Goal: Task Accomplishment & Management: Complete application form

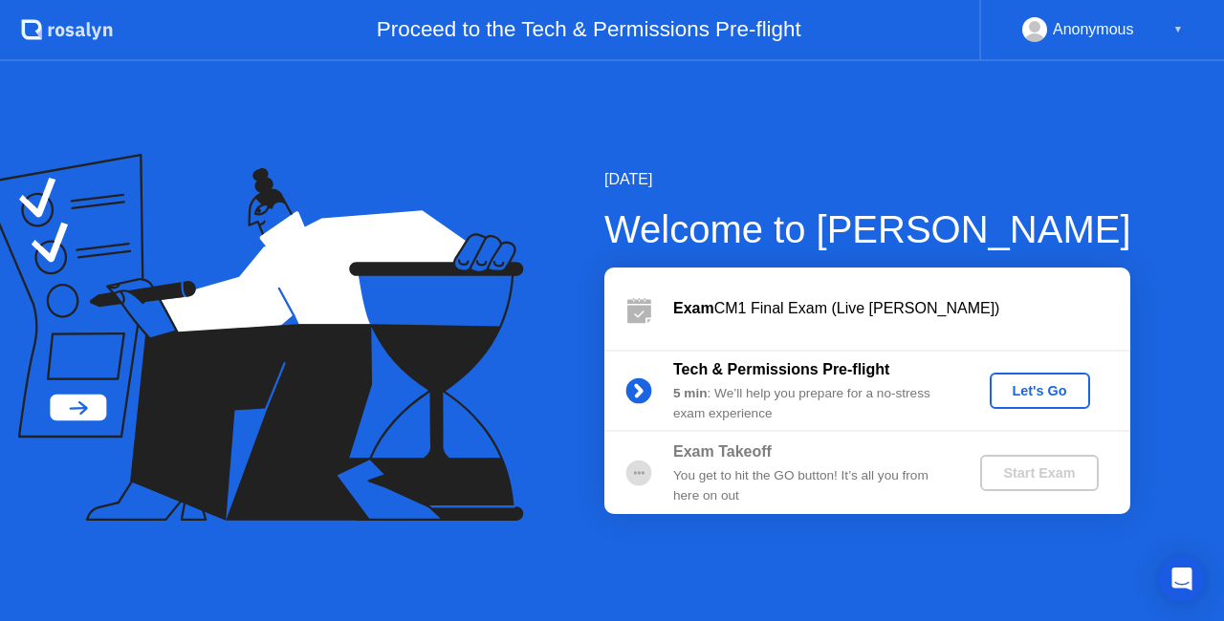
click at [1040, 396] on div "Let's Go" at bounding box center [1039, 390] width 85 height 15
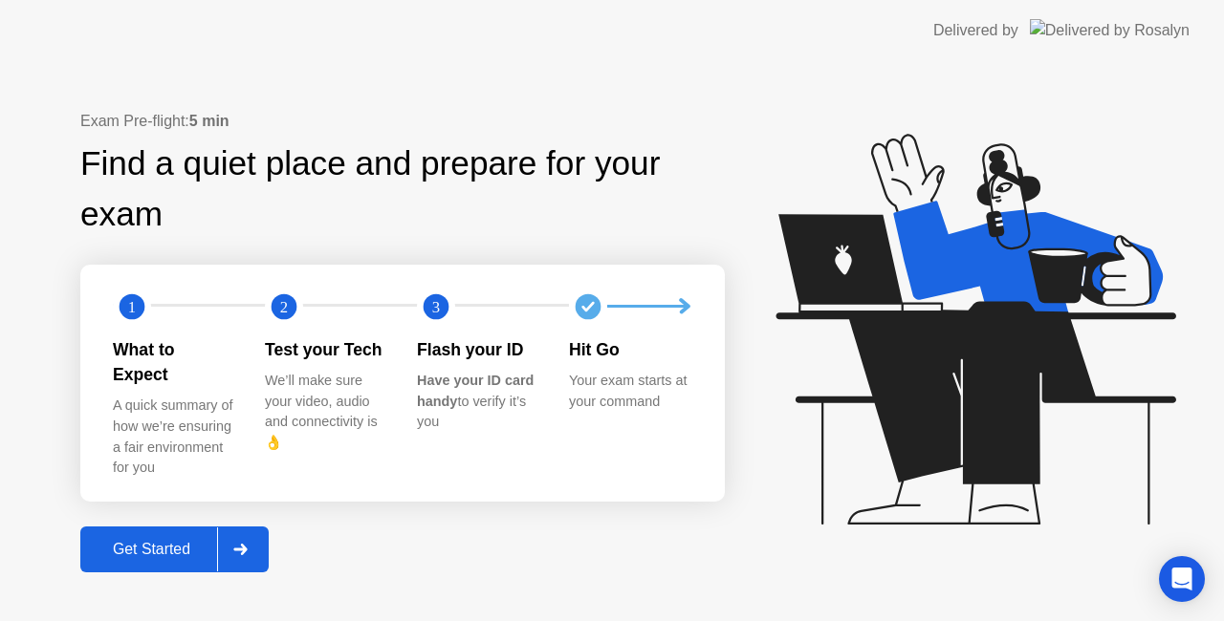
click at [185, 541] on div "Get Started" at bounding box center [151, 549] width 131 height 17
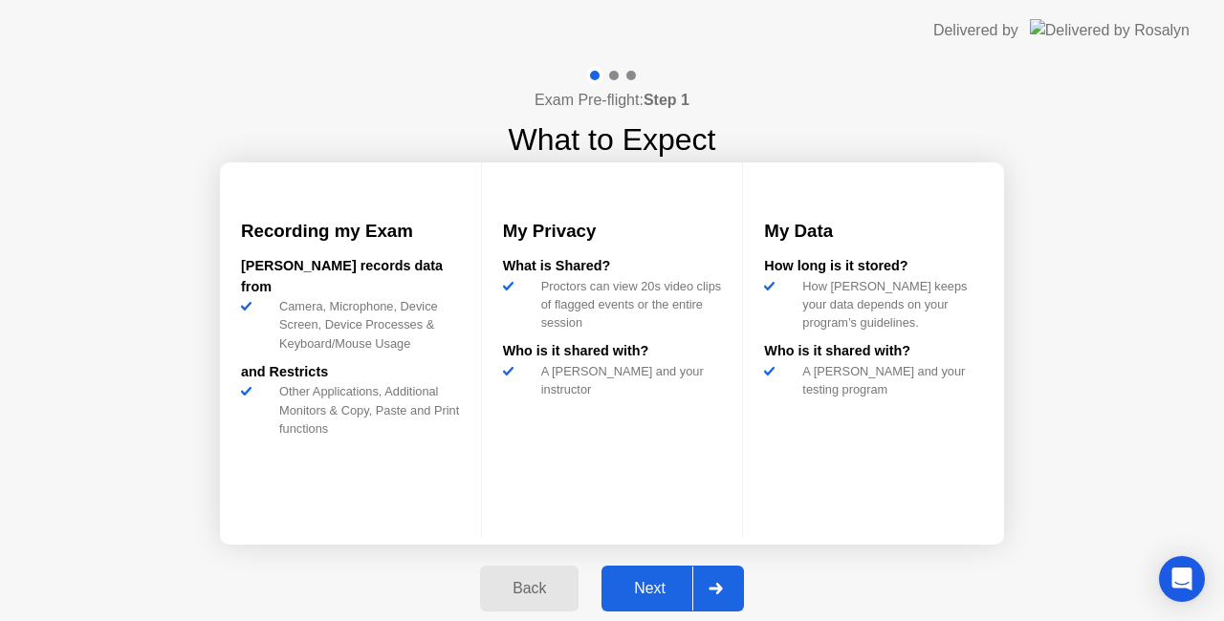
click at [643, 587] on div "Next" at bounding box center [649, 588] width 85 height 17
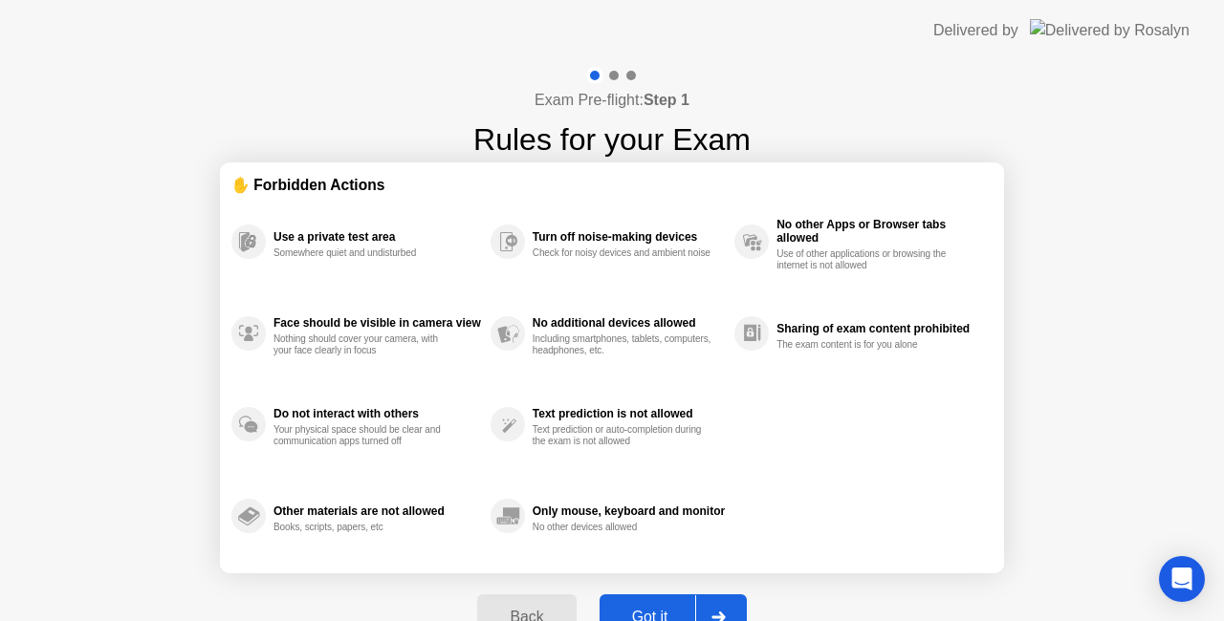
click at [640, 613] on div "Got it" at bounding box center [650, 617] width 90 height 17
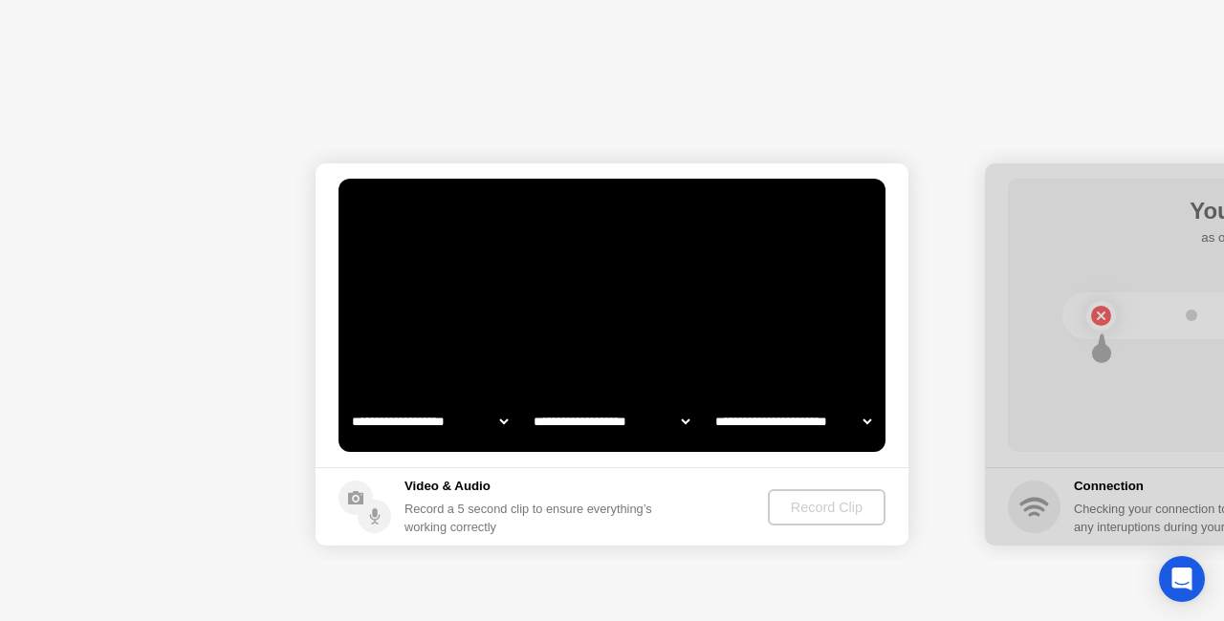
select select "**********"
select select "*******"
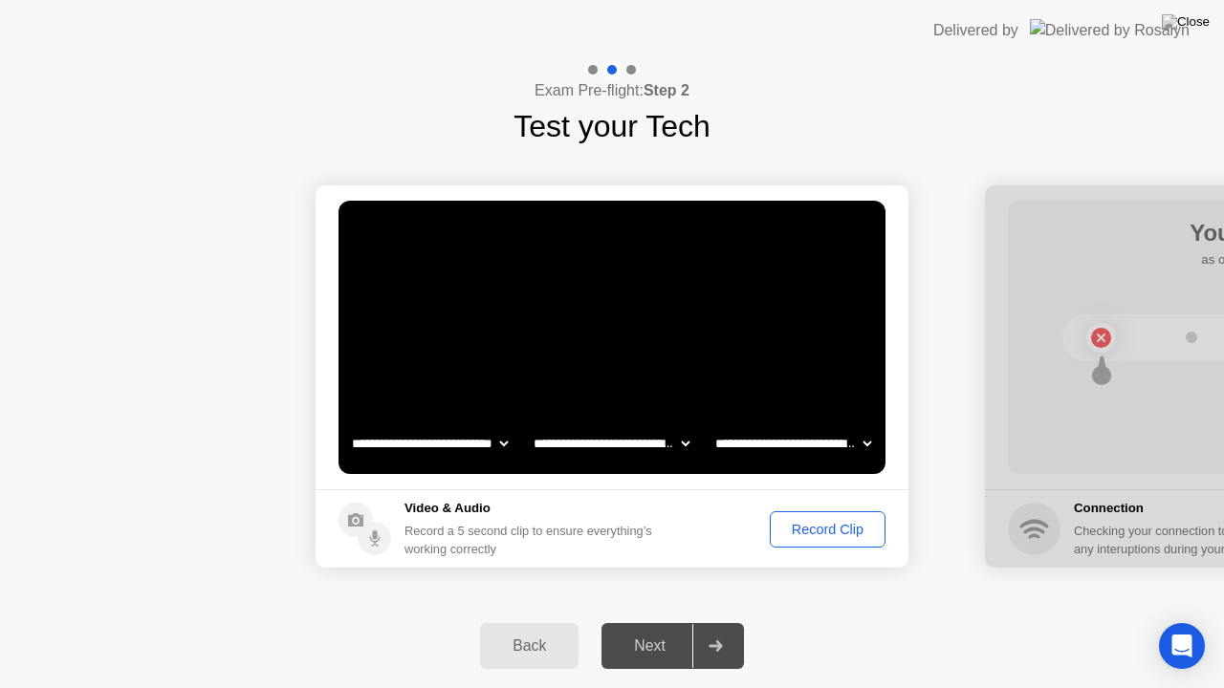
click at [821, 530] on div "Record Clip" at bounding box center [827, 529] width 102 height 15
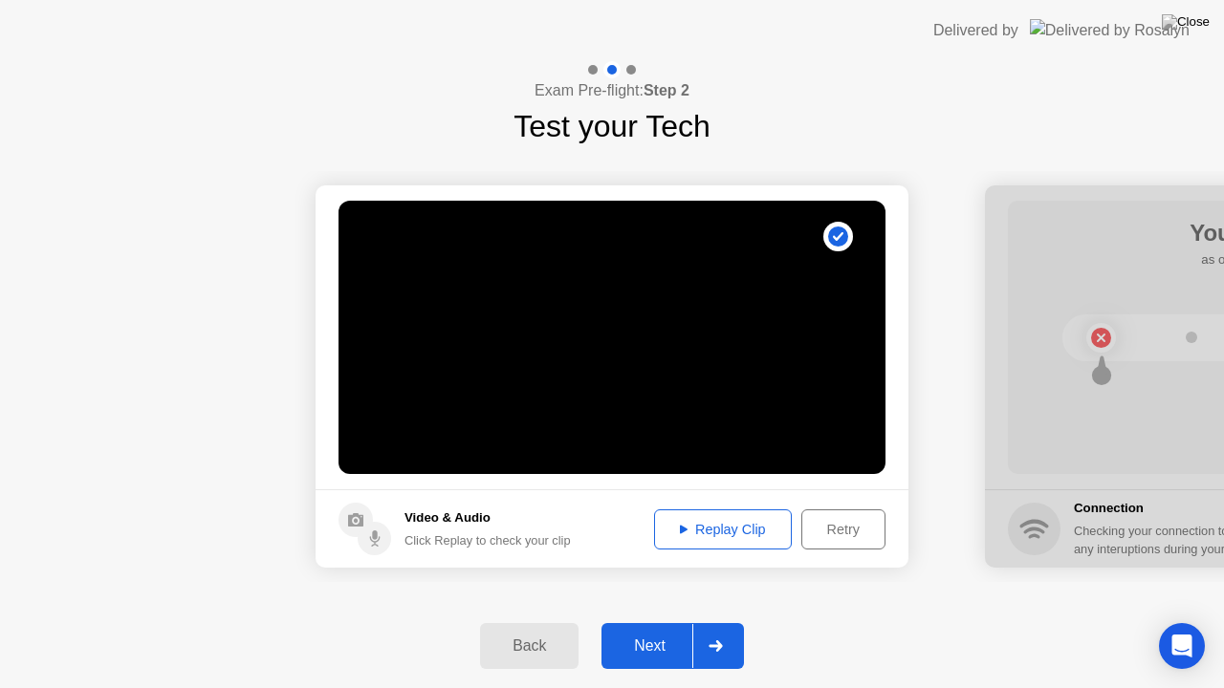
click at [644, 621] on div "Next" at bounding box center [649, 646] width 85 height 17
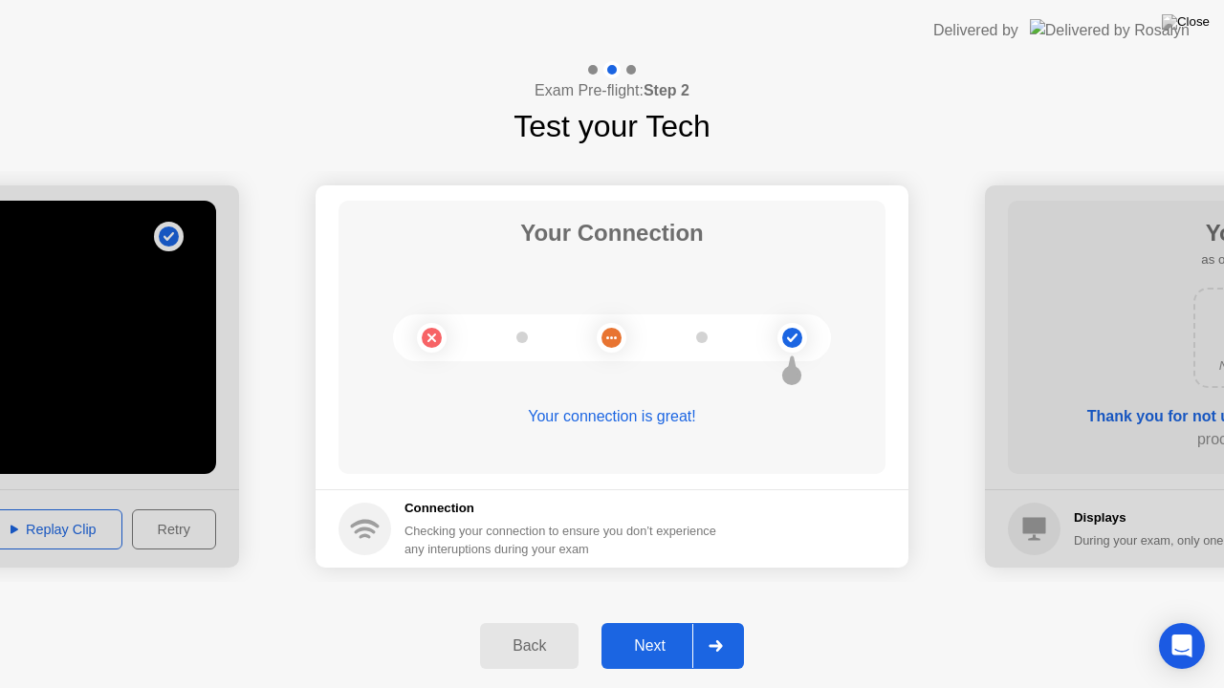
click at [644, 621] on div "Next" at bounding box center [649, 646] width 85 height 17
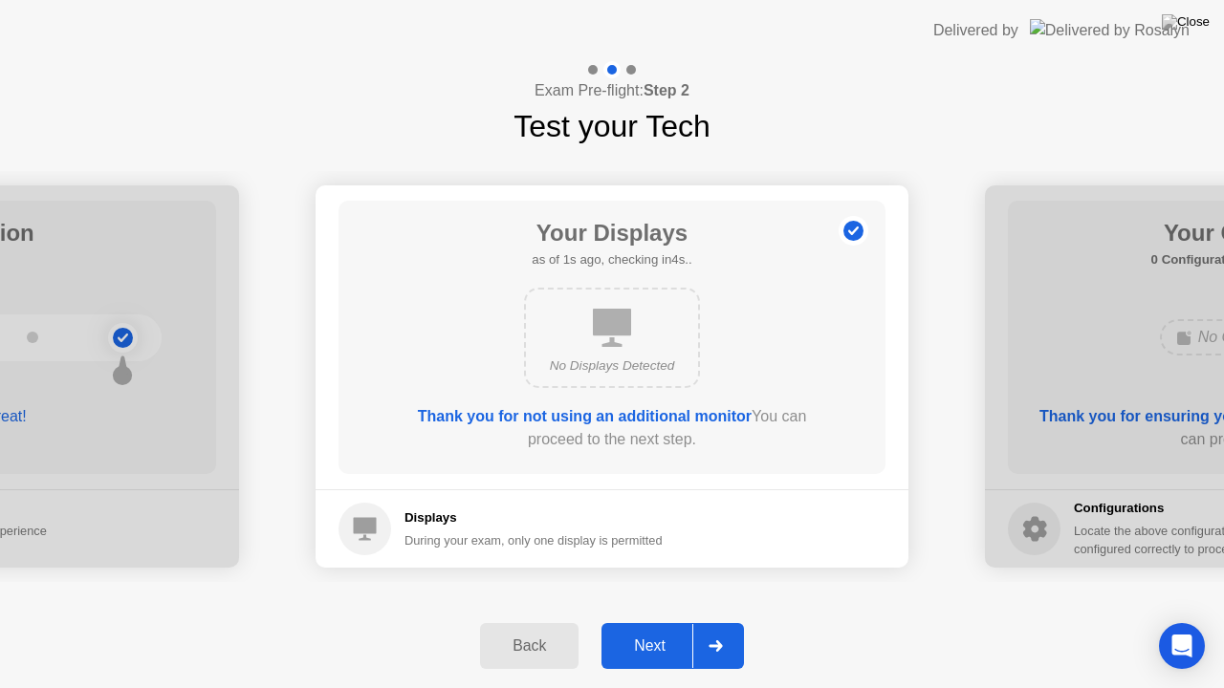
click at [644, 621] on div "Next" at bounding box center [649, 646] width 85 height 17
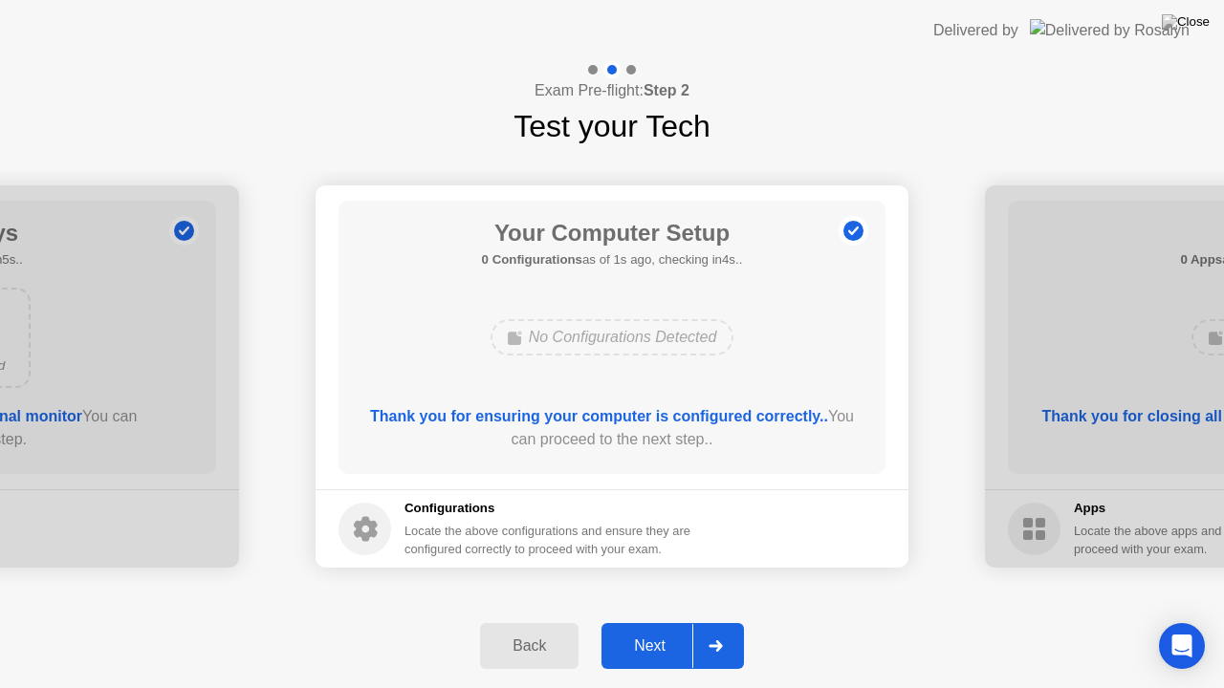
click at [644, 621] on div "Next" at bounding box center [649, 646] width 85 height 17
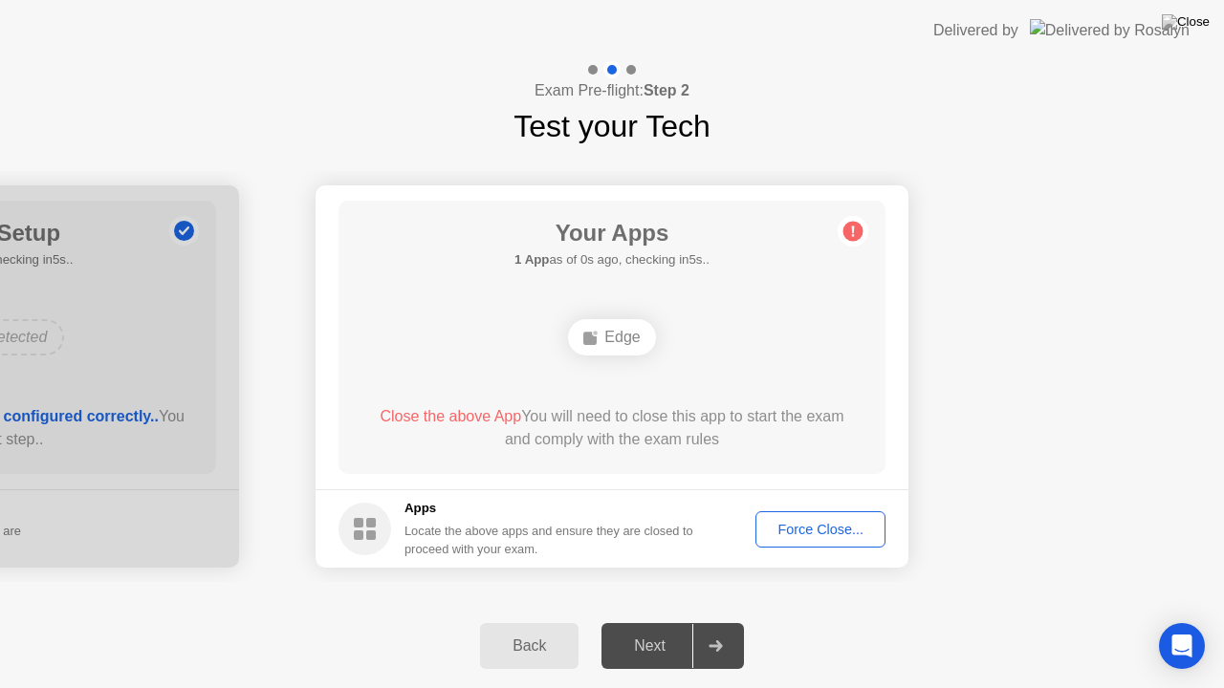
click at [644, 621] on div "Next" at bounding box center [649, 646] width 85 height 17
click at [641, 376] on div "Your Apps 1 App as of 2s ago, checking in3s.. Edge Close the above App You will…" at bounding box center [611, 337] width 547 height 273
click at [796, 530] on div "Force Close..." at bounding box center [820, 529] width 117 height 15
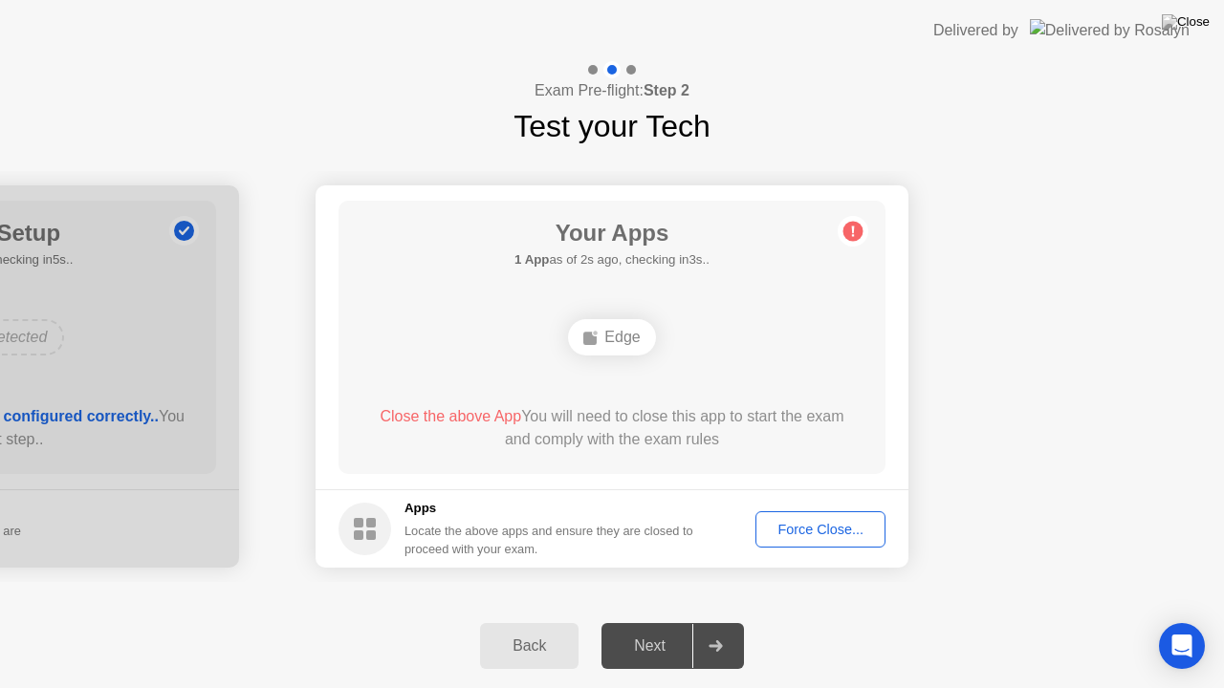
click at [603, 358] on div "Edge" at bounding box center [612, 338] width 438 height 52
click at [639, 621] on div "Next" at bounding box center [649, 646] width 85 height 17
click at [818, 530] on div "Force Close..." at bounding box center [820, 529] width 117 height 15
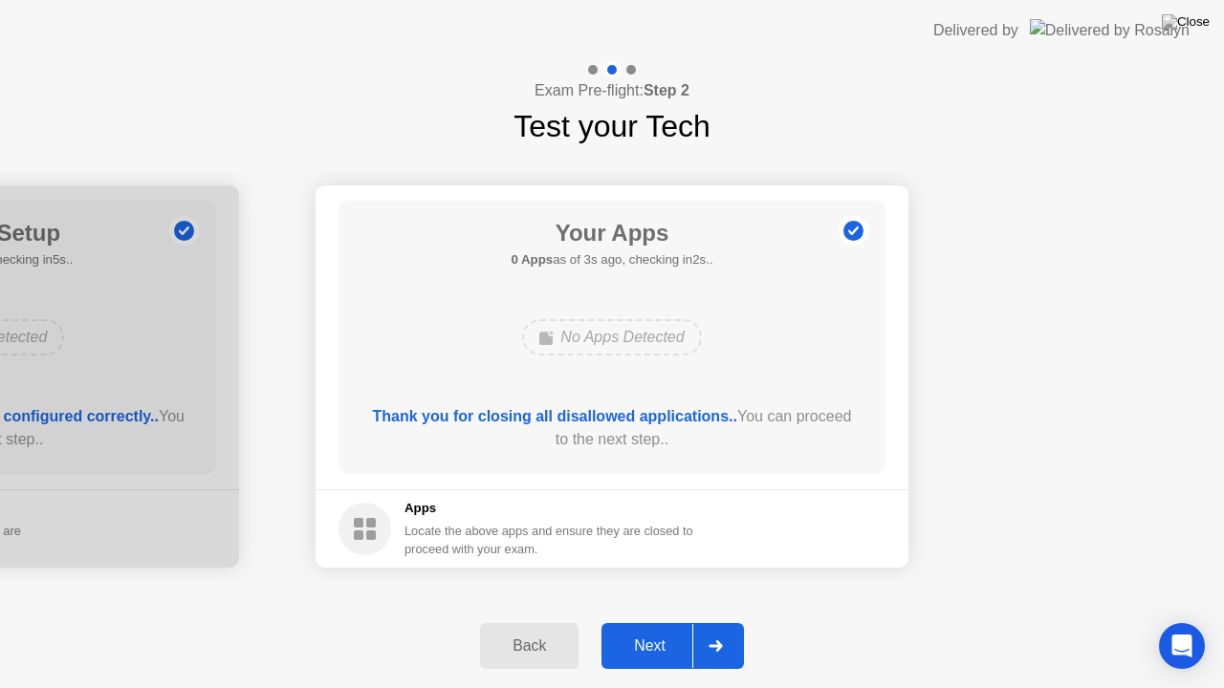
click at [641, 621] on div "Next" at bounding box center [649, 646] width 85 height 17
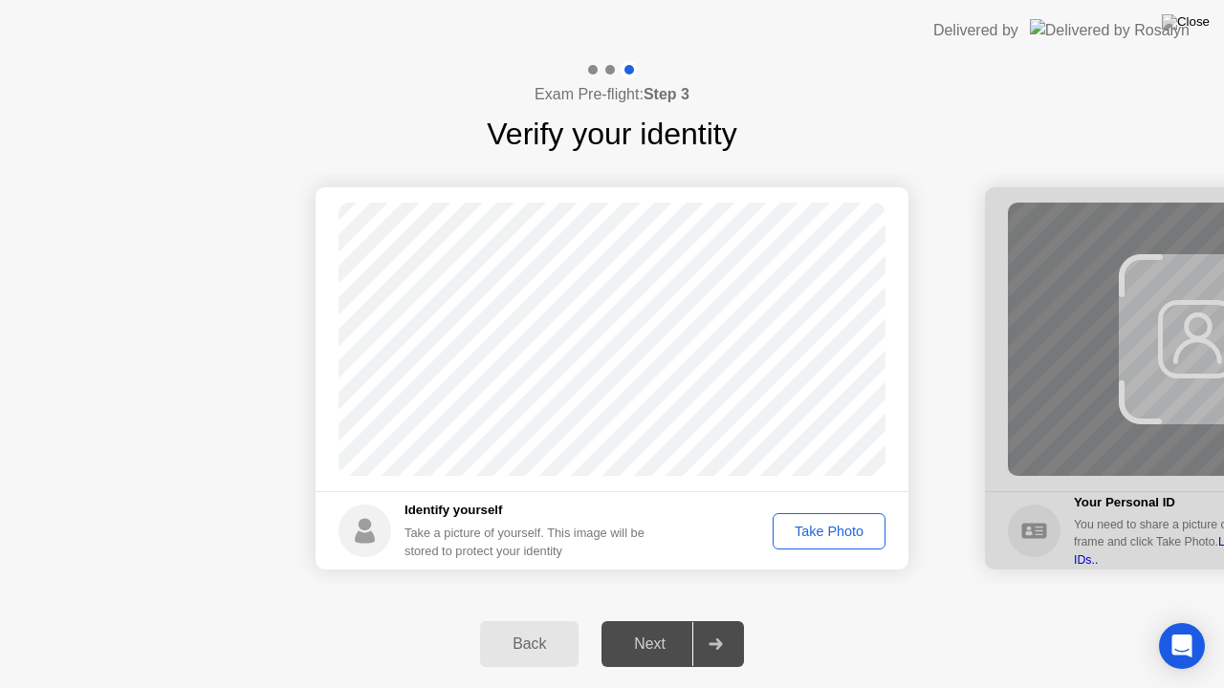
click at [839, 530] on div "Take Photo" at bounding box center [828, 531] width 99 height 15
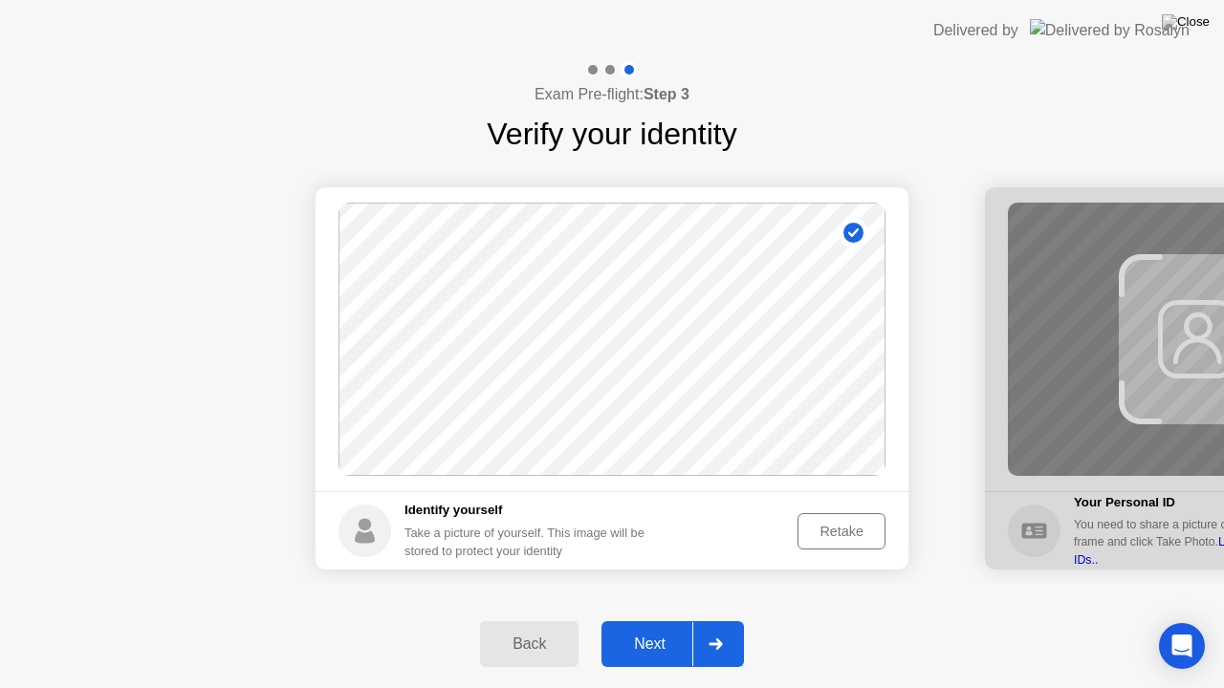
click at [648, 621] on div "Next" at bounding box center [649, 644] width 85 height 17
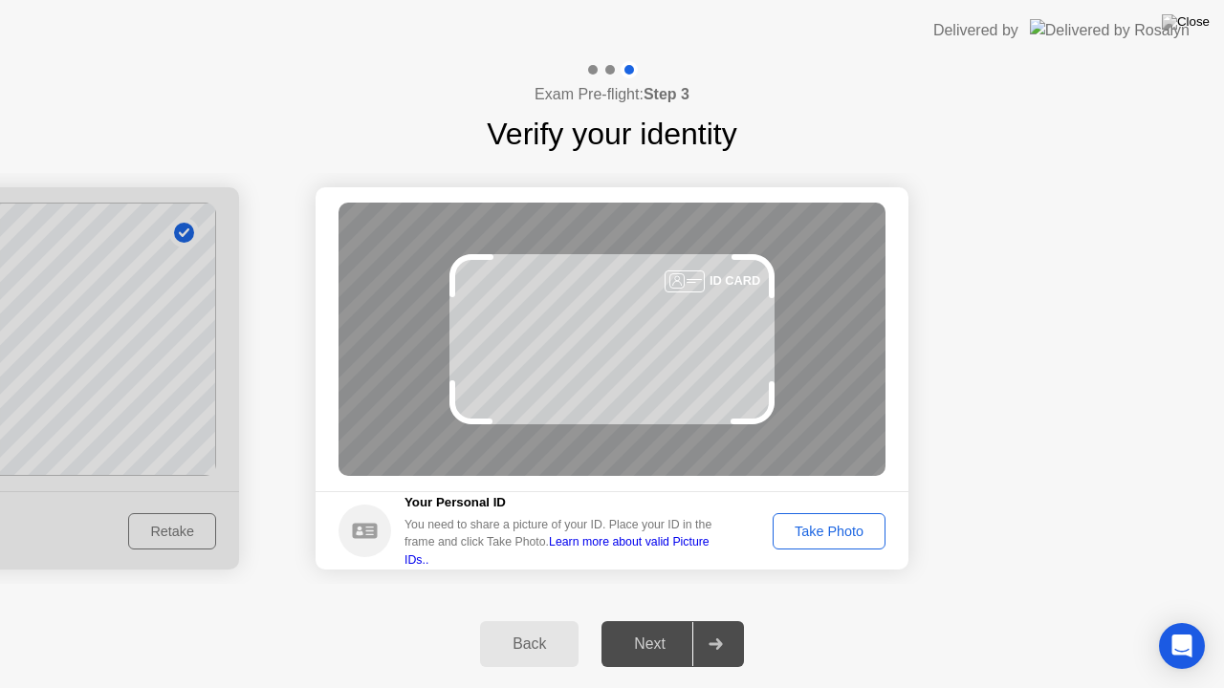
click at [817, 524] on div "Take Photo" at bounding box center [828, 531] width 99 height 15
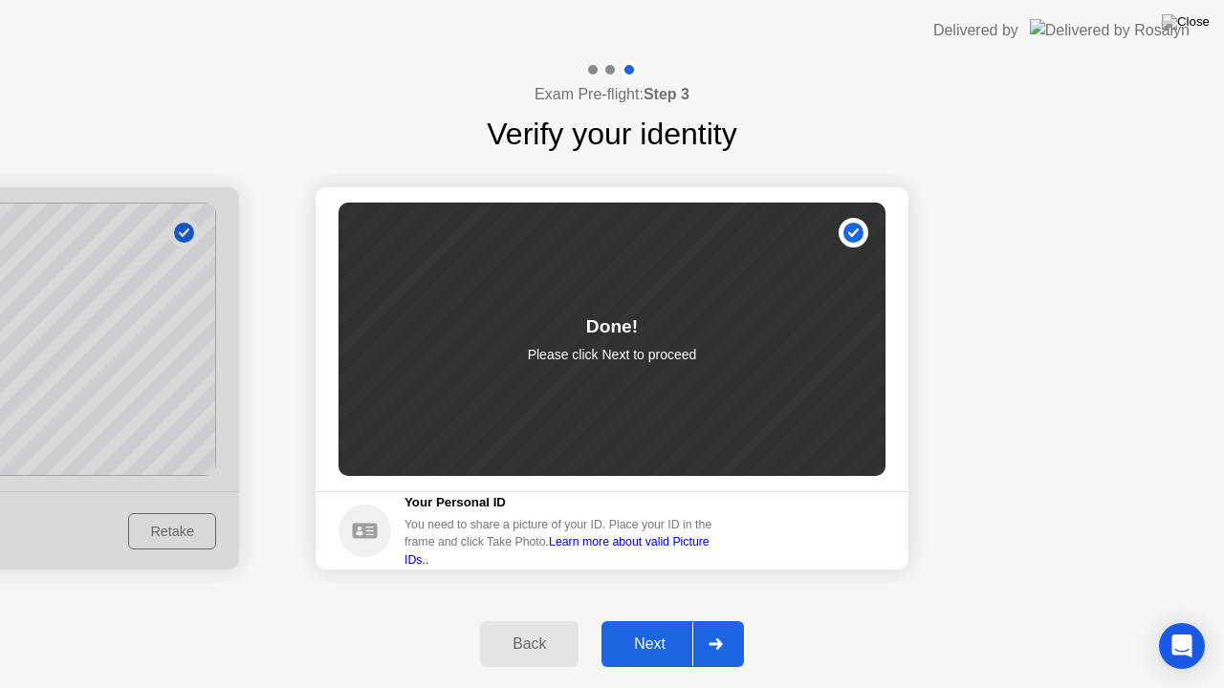
click at [664, 621] on button "Next" at bounding box center [672, 644] width 142 height 46
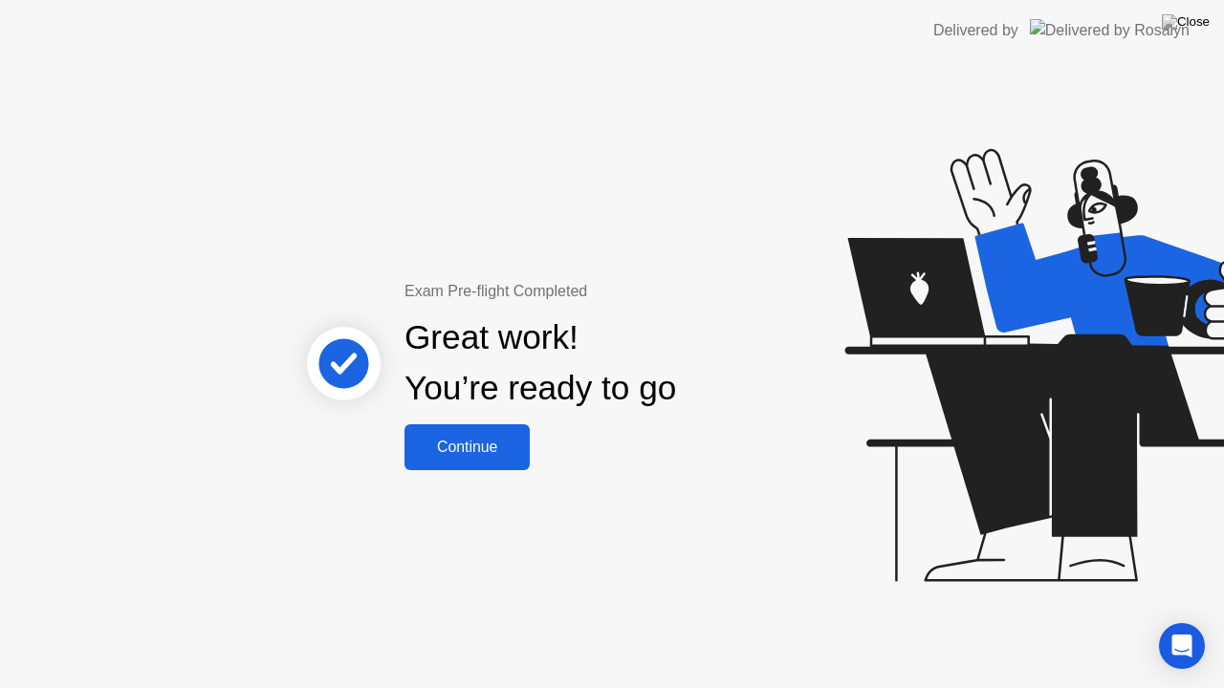
click at [485, 454] on div "Continue" at bounding box center [467, 447] width 114 height 17
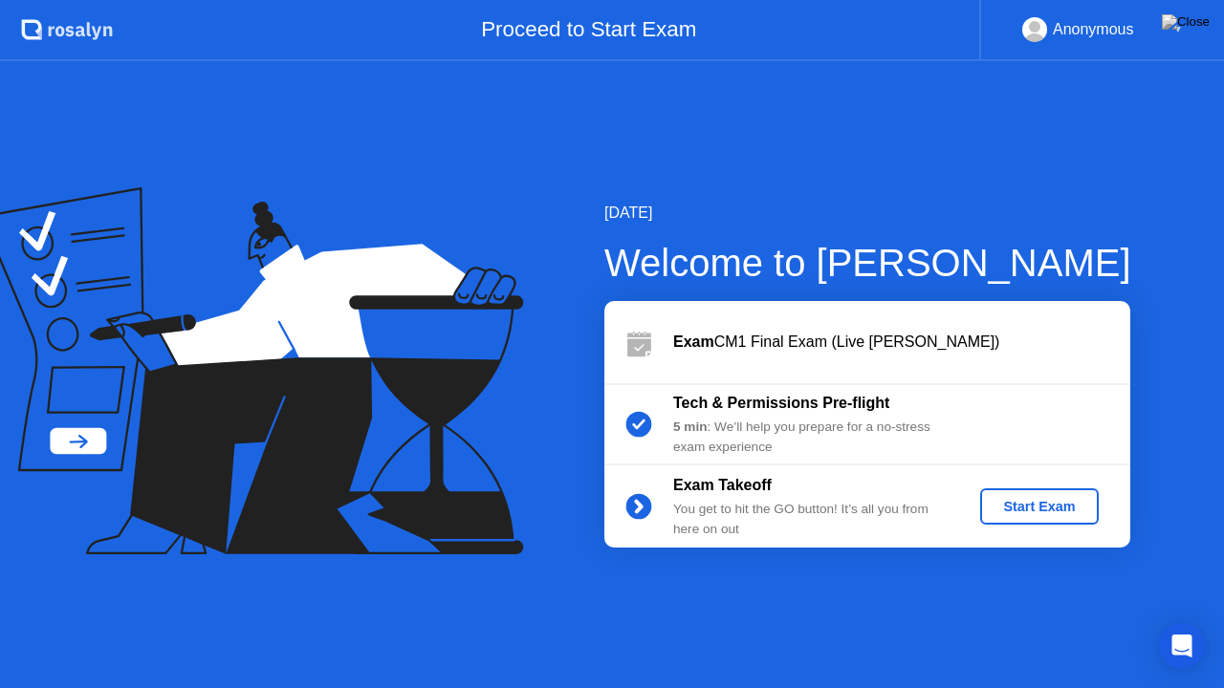
click at [1022, 499] on div "Start Exam" at bounding box center [1039, 506] width 102 height 15
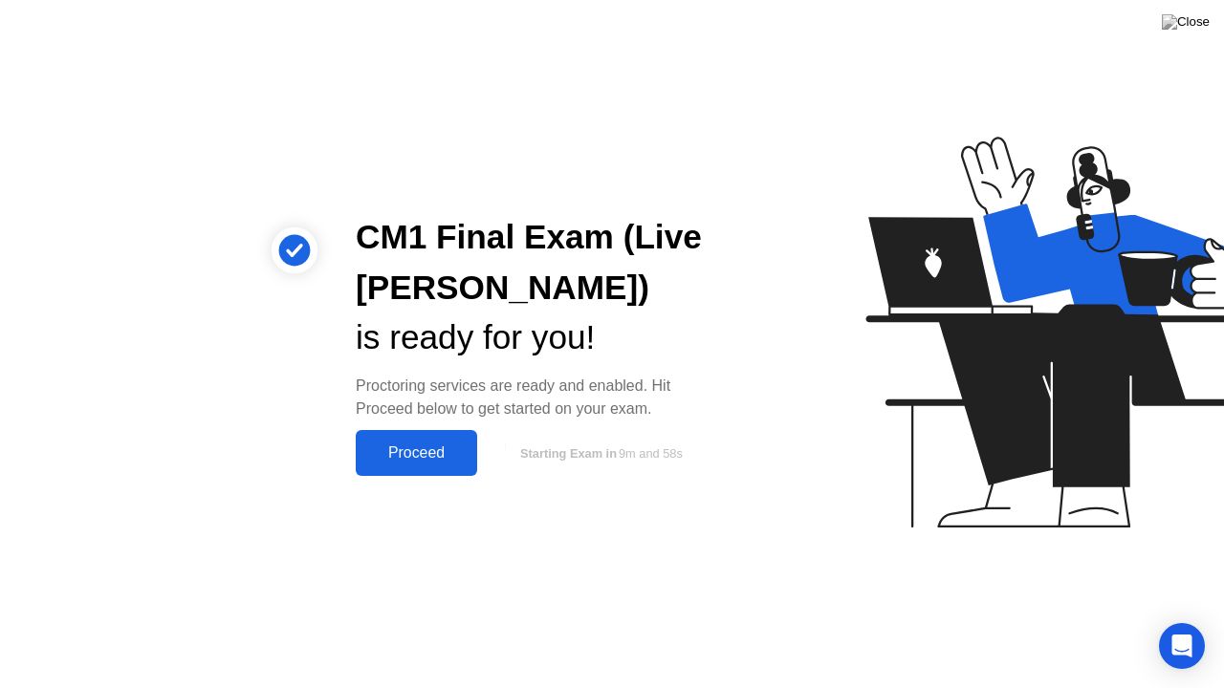
click at [431, 459] on div "Proceed" at bounding box center [416, 453] width 110 height 17
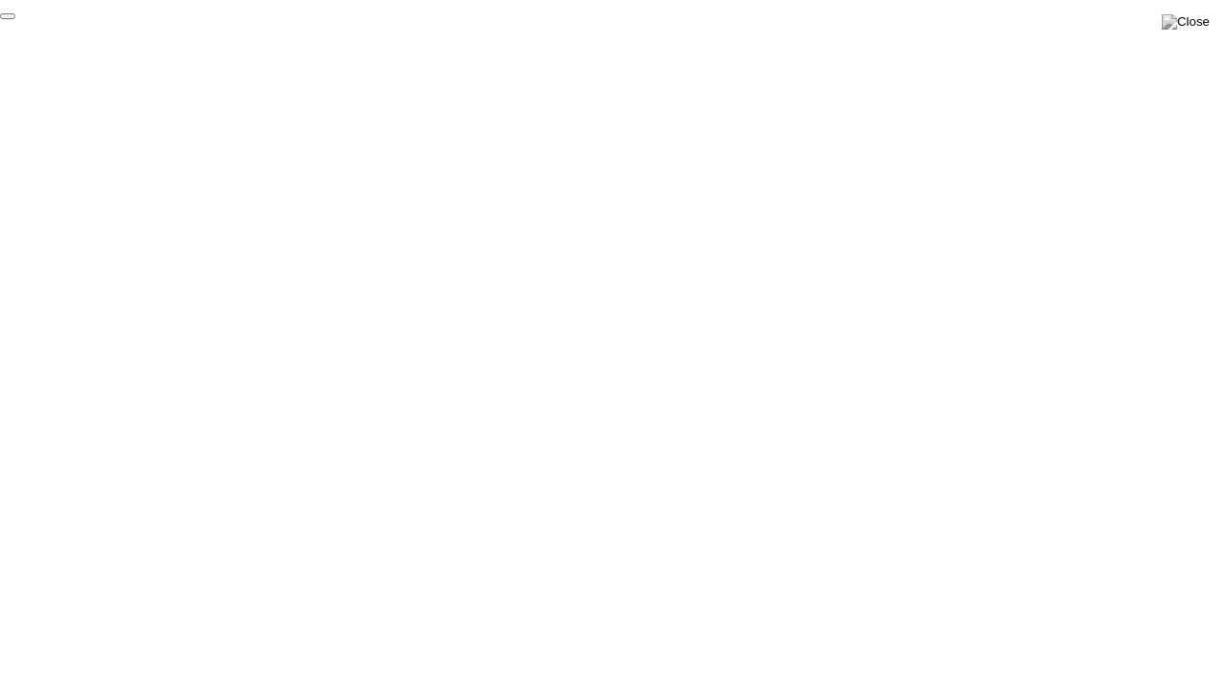
click at [15, 19] on button "End Proctoring Session" at bounding box center [7, 16] width 15 height 6
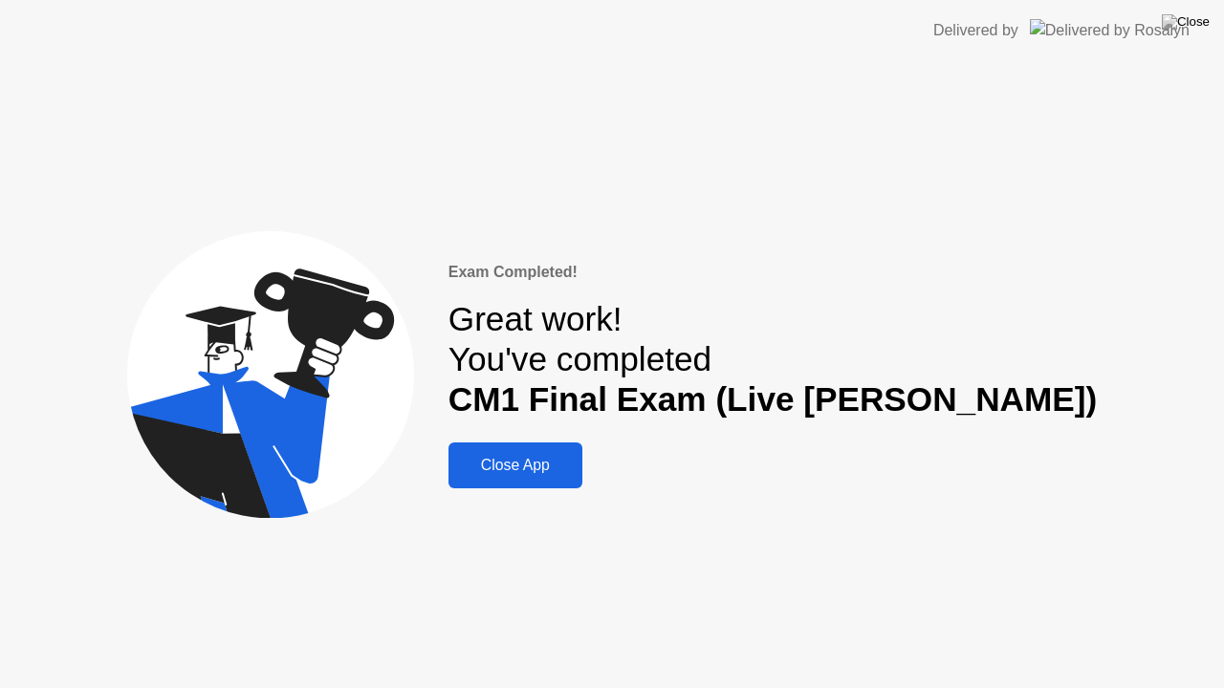
click at [577, 467] on div "Close App" at bounding box center [515, 465] width 122 height 17
